Goal: Task Accomplishment & Management: Use online tool/utility

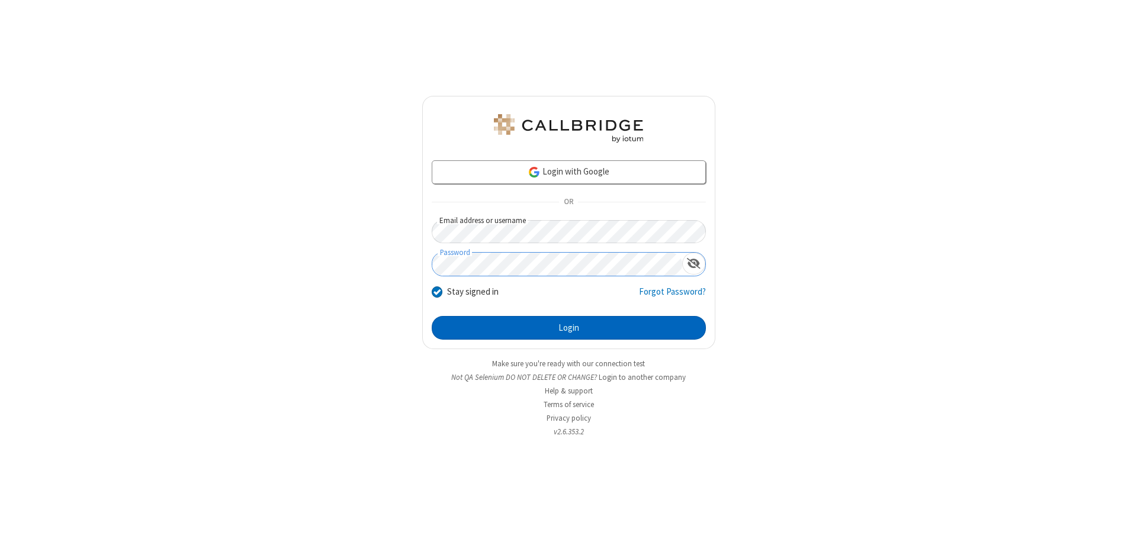
click at [568, 328] on button "Login" at bounding box center [569, 328] width 274 height 24
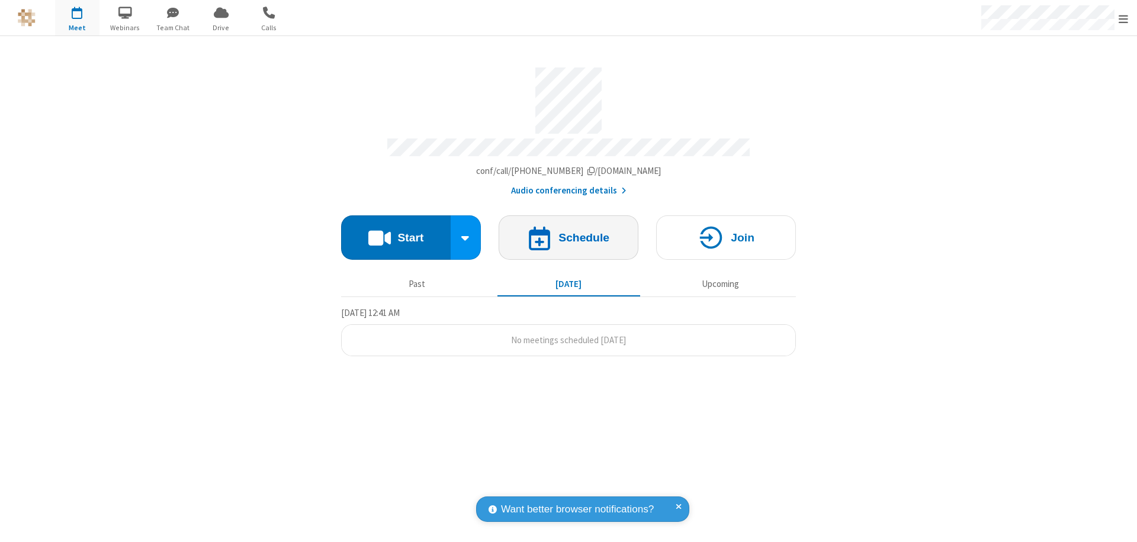
click at [568, 232] on h4 "Schedule" at bounding box center [583, 237] width 51 height 11
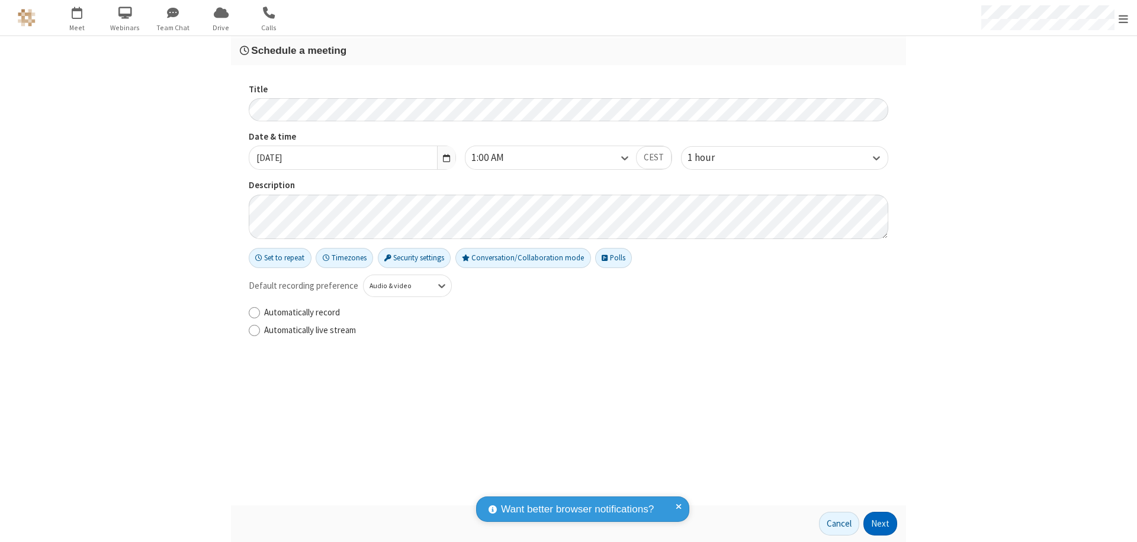
click at [880, 524] on button "Next" at bounding box center [880, 524] width 34 height 24
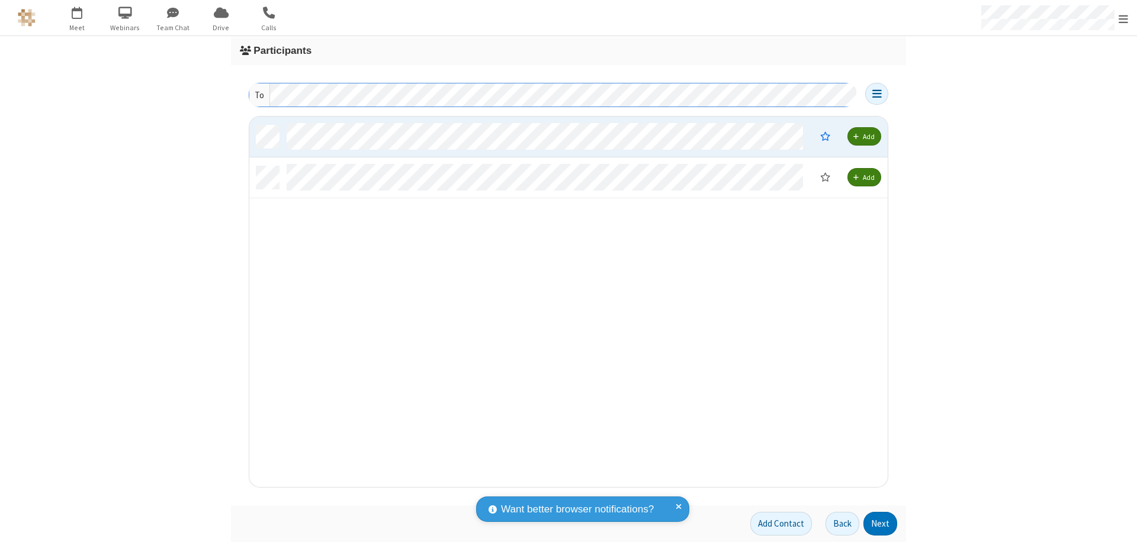
scroll to position [362, 629]
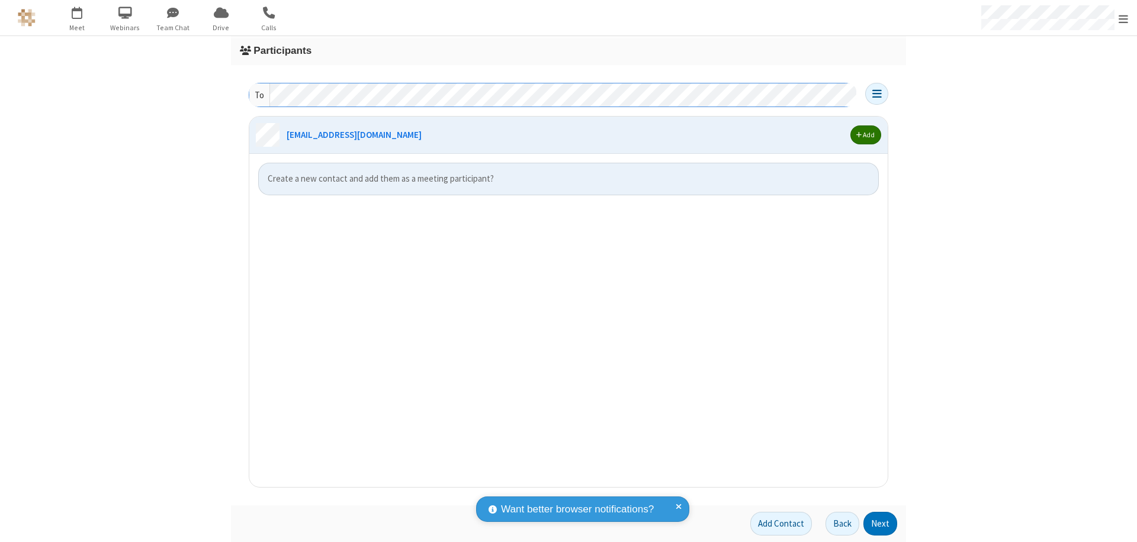
click at [859, 135] on span "button" at bounding box center [858, 134] width 5 height 7
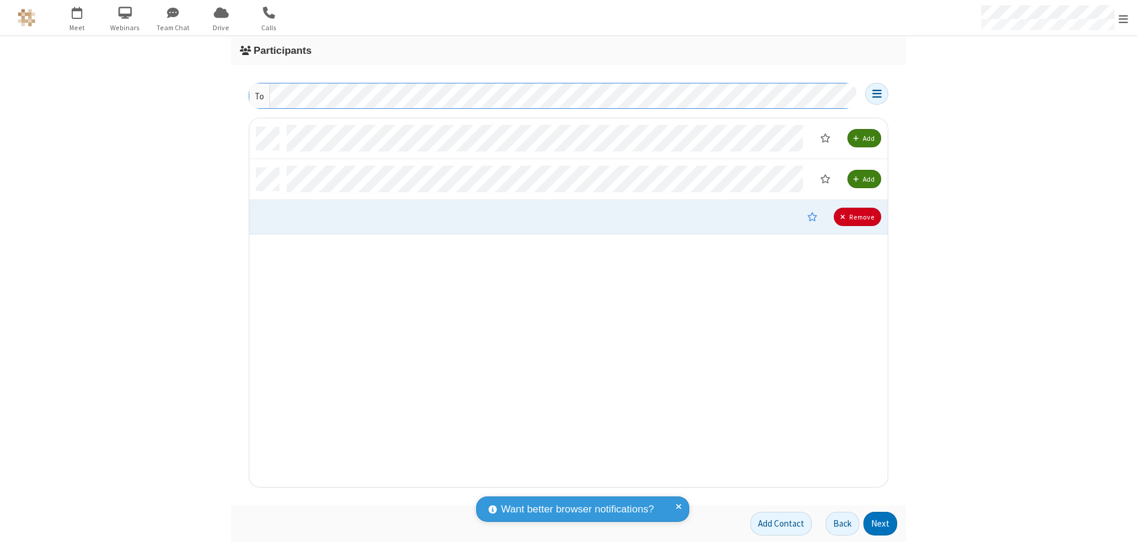
scroll to position [359, 629]
click at [880, 524] on button "Next" at bounding box center [880, 524] width 34 height 24
